Goal: Task Accomplishment & Management: Use online tool/utility

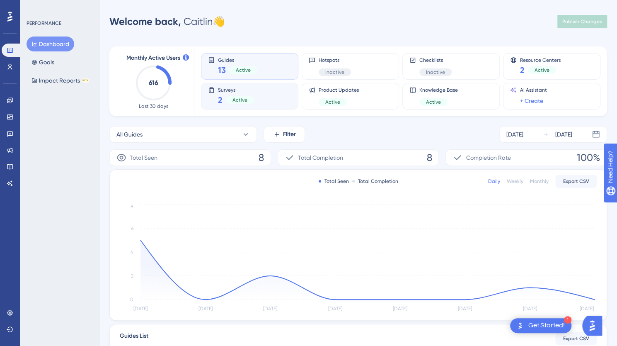
click at [246, 89] on span "Surveys" at bounding box center [236, 90] width 36 height 6
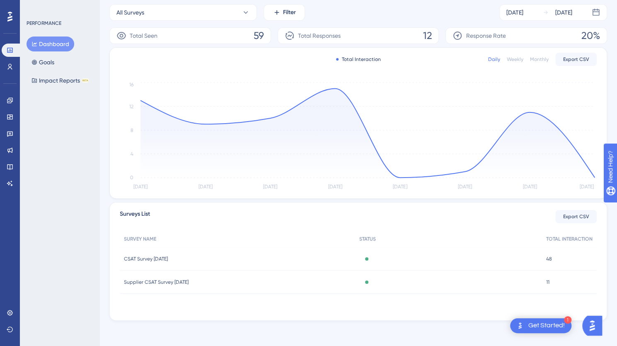
scroll to position [123, 0]
click at [374, 256] on div "Active" at bounding box center [366, 257] width 15 height 3
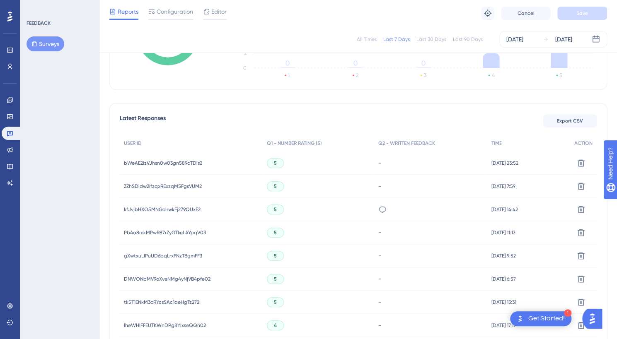
scroll to position [185, 0]
click at [12, 66] on icon at bounding box center [10, 66] width 7 height 7
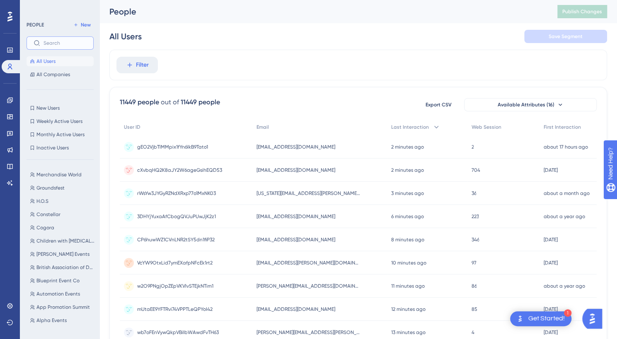
click at [56, 44] on input "text" at bounding box center [65, 43] width 43 height 6
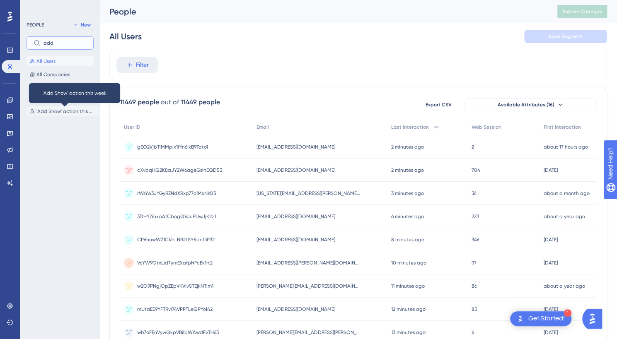
type input "add"
click at [65, 111] on span "'Add Show' action this week" at bounding box center [65, 111] width 59 height 7
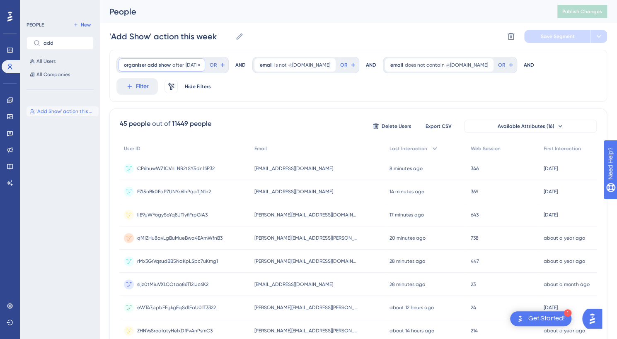
click at [198, 64] on span "[DATE]" at bounding box center [193, 65] width 14 height 7
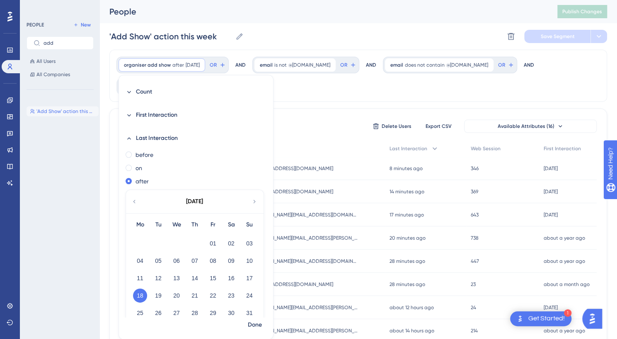
click at [250, 203] on div "[DATE]" at bounding box center [194, 201] width 137 height 23
click at [252, 201] on icon at bounding box center [254, 201] width 7 height 7
click at [136, 294] on button "22" at bounding box center [140, 296] width 14 height 14
click at [253, 324] on span "Done" at bounding box center [255, 325] width 14 height 10
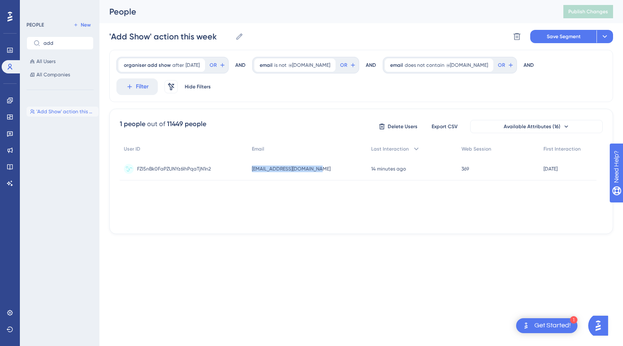
drag, startPoint x: 323, startPoint y: 145, endPoint x: 252, endPoint y: 148, distance: 70.9
click at [252, 157] on div "[PERSON_NAME][EMAIL_ADDRESS][DOMAIN_NAME] [PERSON_NAME][EMAIL_ADDRESS][DOMAIN_N…" at bounding box center [308, 168] width 120 height 23
copy span "[EMAIL_ADDRESS][DOMAIN_NAME]"
